Goal: Task Accomplishment & Management: Manage account settings

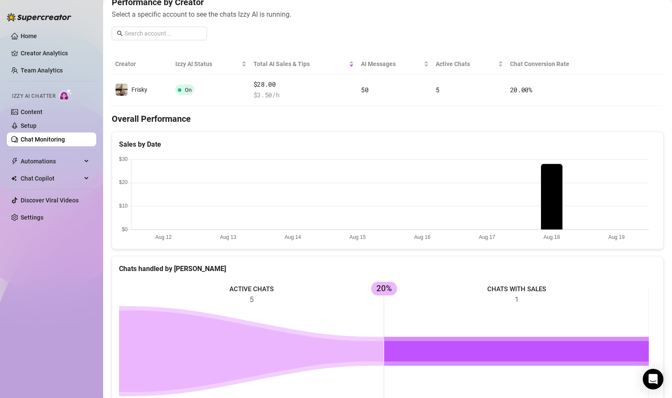
scroll to position [213, 0]
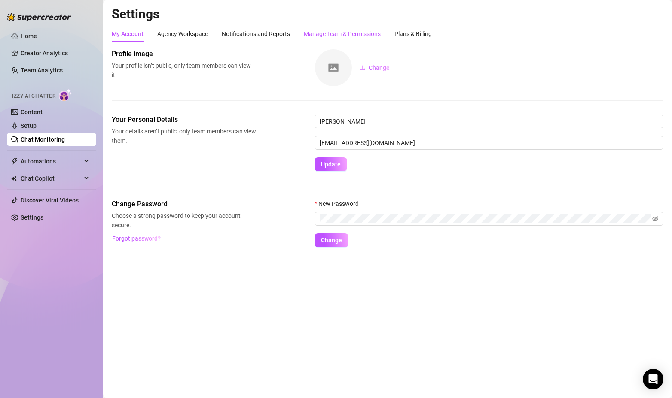
click at [340, 32] on div "Manage Team & Permissions" at bounding box center [342, 33] width 77 height 9
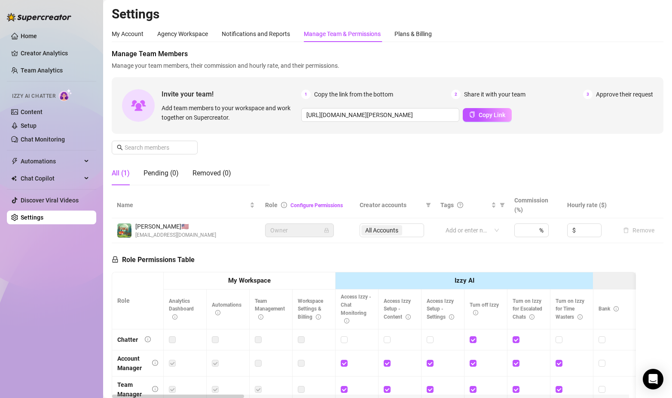
click at [21, 217] on link "Settings" at bounding box center [32, 217] width 23 height 7
click at [403, 33] on div "Plans & Billing" at bounding box center [412, 33] width 37 height 9
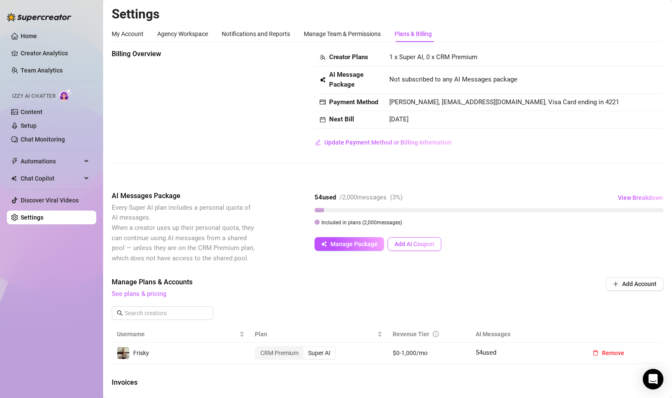
click at [430, 248] on span "Add AI Coupon" at bounding box center [414, 244] width 40 height 7
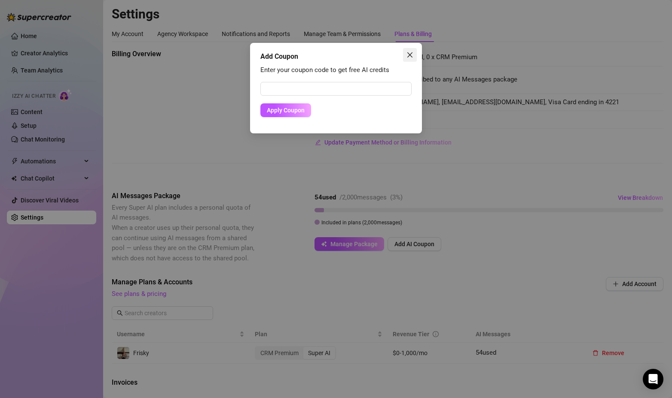
click at [411, 53] on icon "close" at bounding box center [409, 54] width 5 height 5
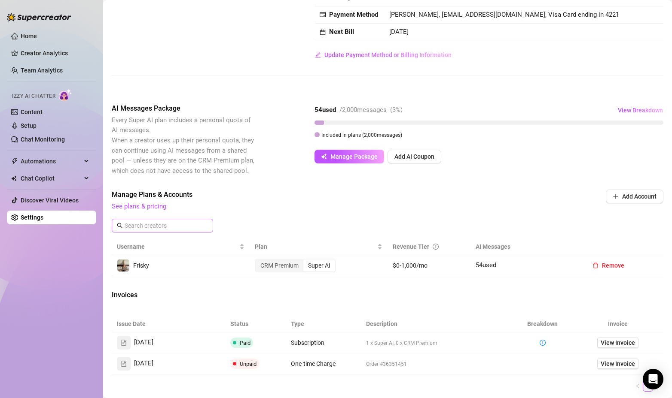
scroll to position [86, 0]
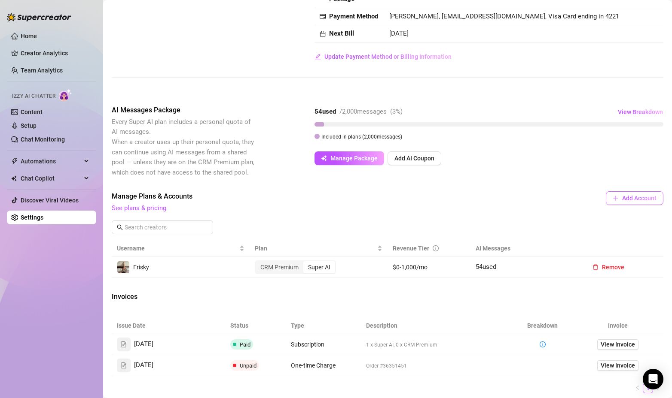
click at [612, 201] on icon "plus" at bounding box center [615, 198] width 6 height 6
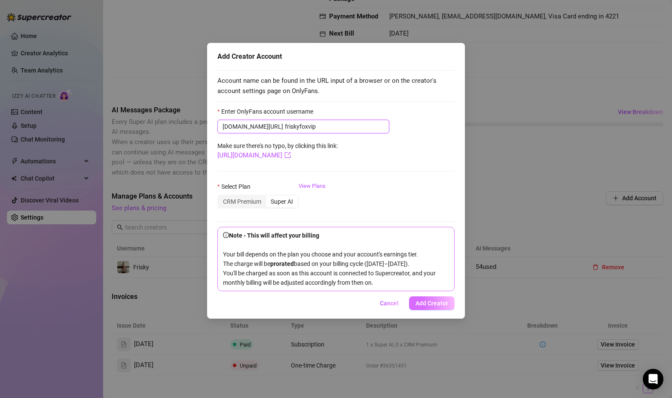
type input "friskyfoxvip"
click at [429, 307] on span "Add Creator" at bounding box center [431, 303] width 33 height 7
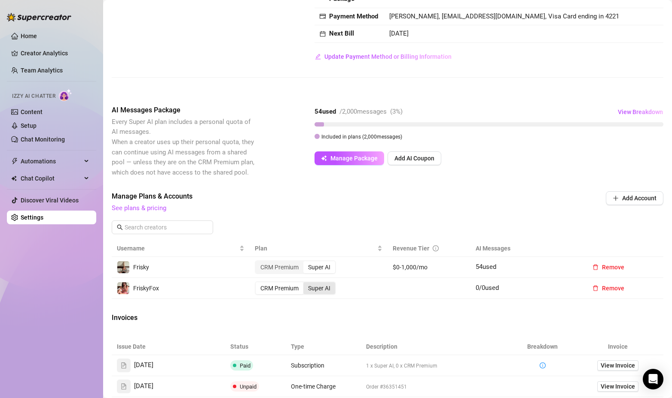
click at [322, 295] on div "Super AI" at bounding box center [319, 289] width 32 height 12
click at [305, 284] on input "Super AI" at bounding box center [305, 284] width 0 height 0
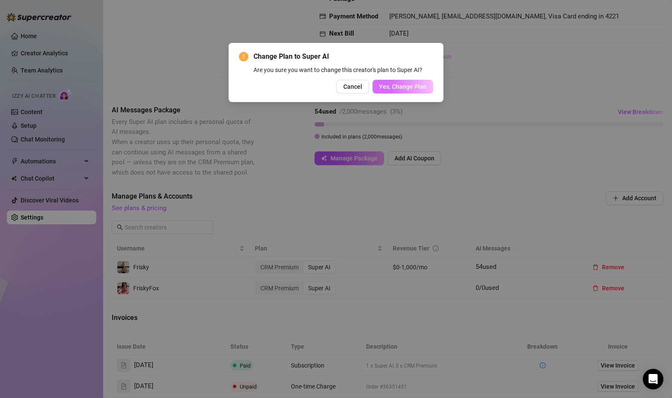
click at [419, 88] on span "Yes, Change Plan" at bounding box center [403, 86] width 48 height 7
